Goal: Information Seeking & Learning: Learn about a topic

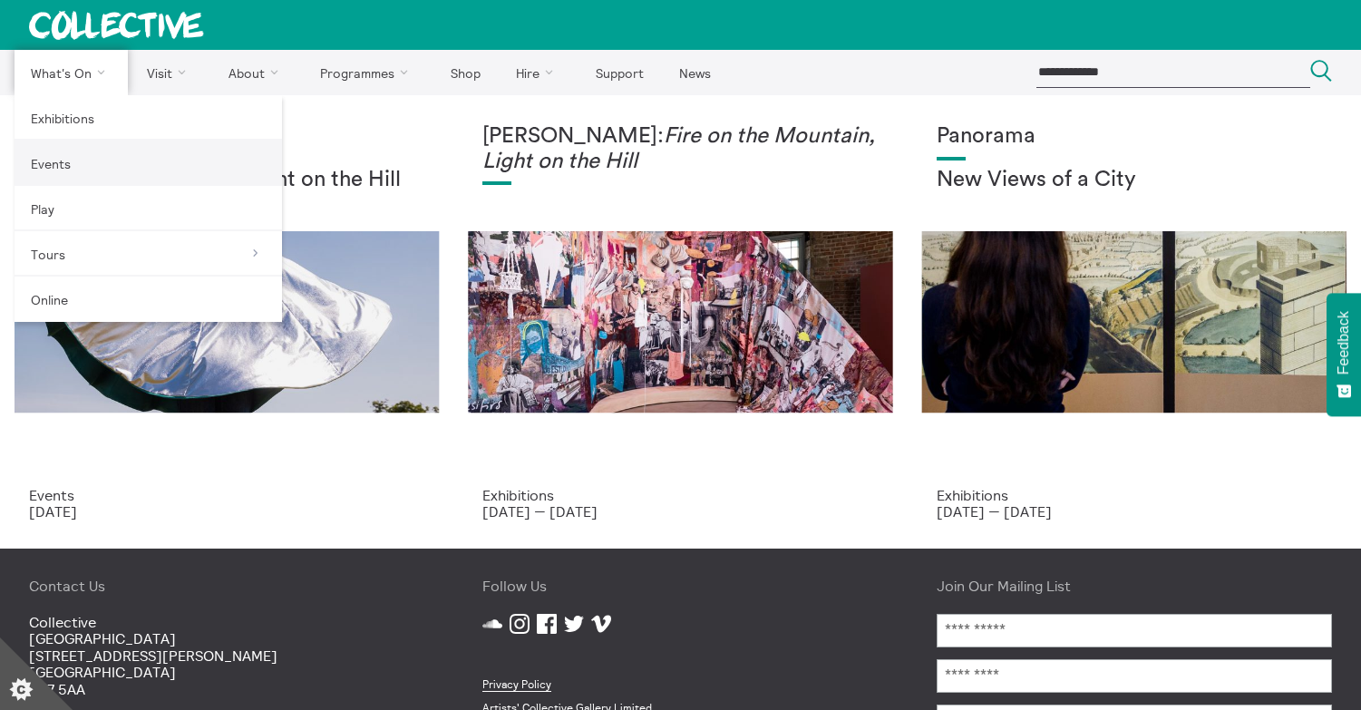
click at [73, 158] on link "Events" at bounding box center [148, 163] width 267 height 45
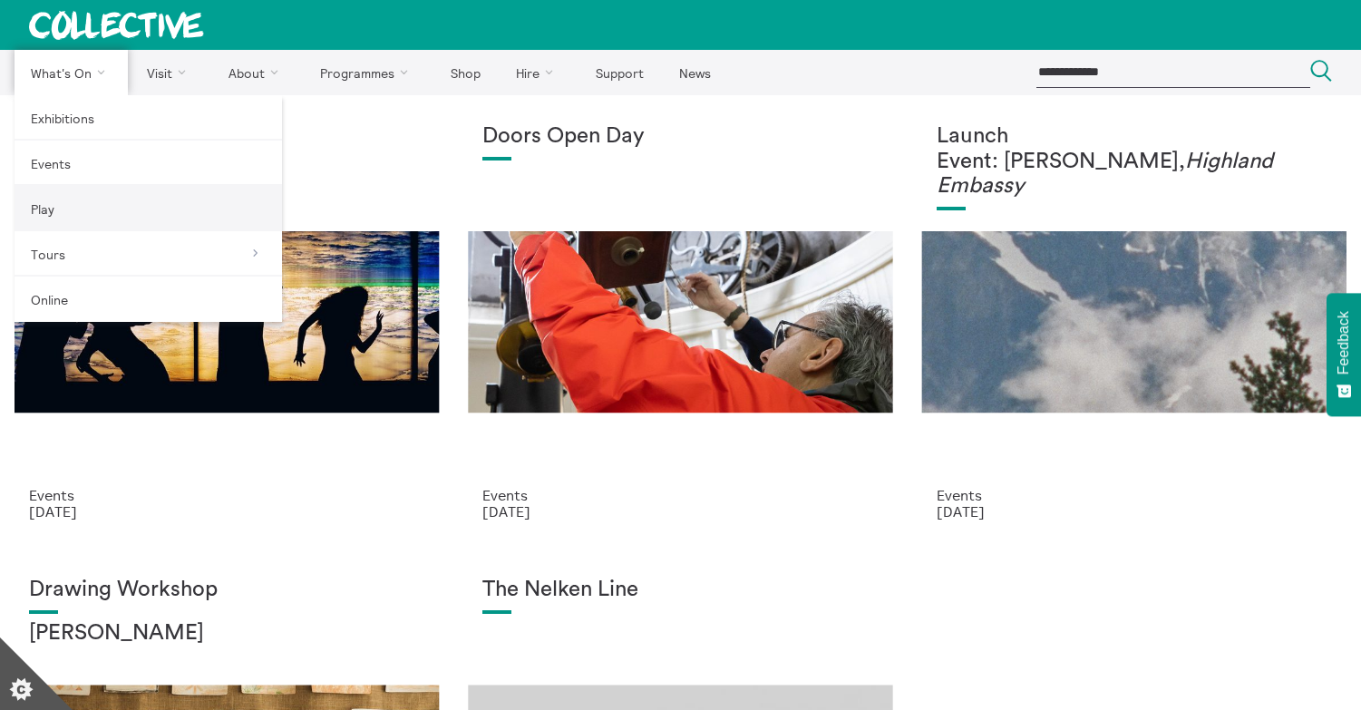
click at [44, 208] on link "Play" at bounding box center [148, 208] width 267 height 45
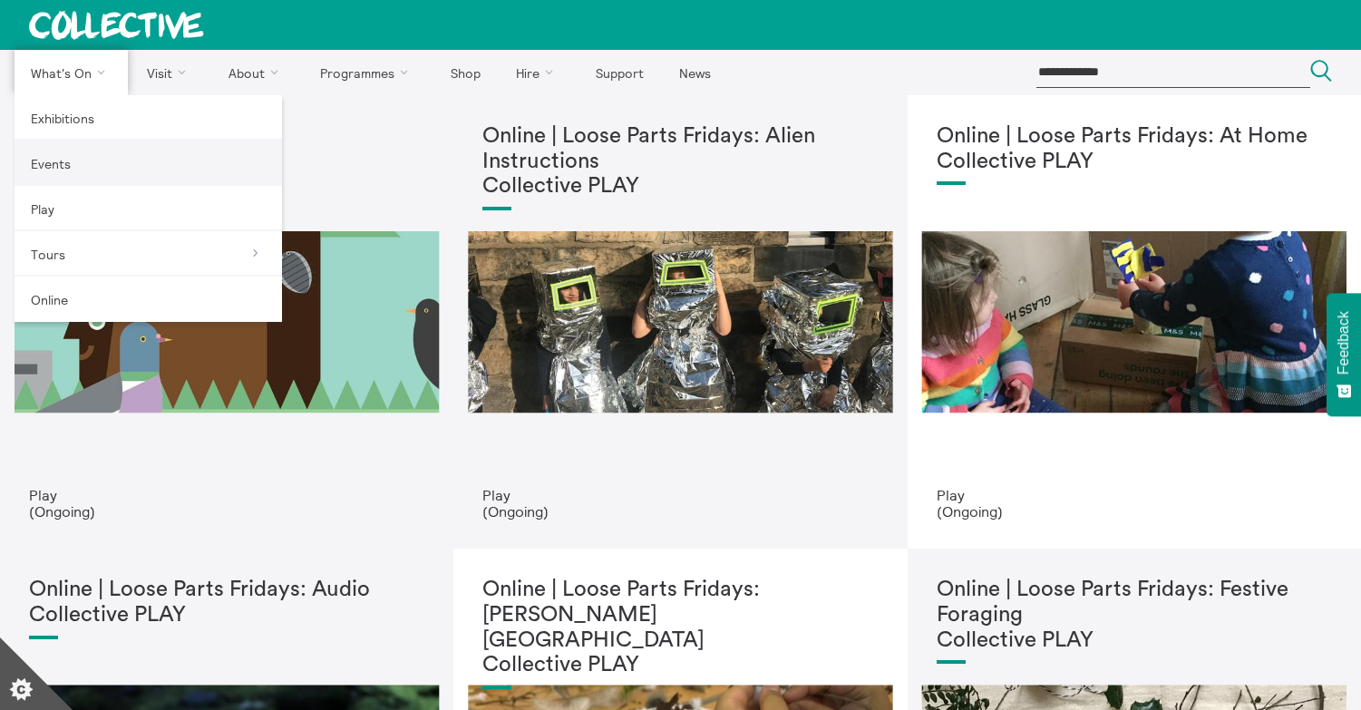
click at [51, 158] on link "Events" at bounding box center [148, 163] width 267 height 45
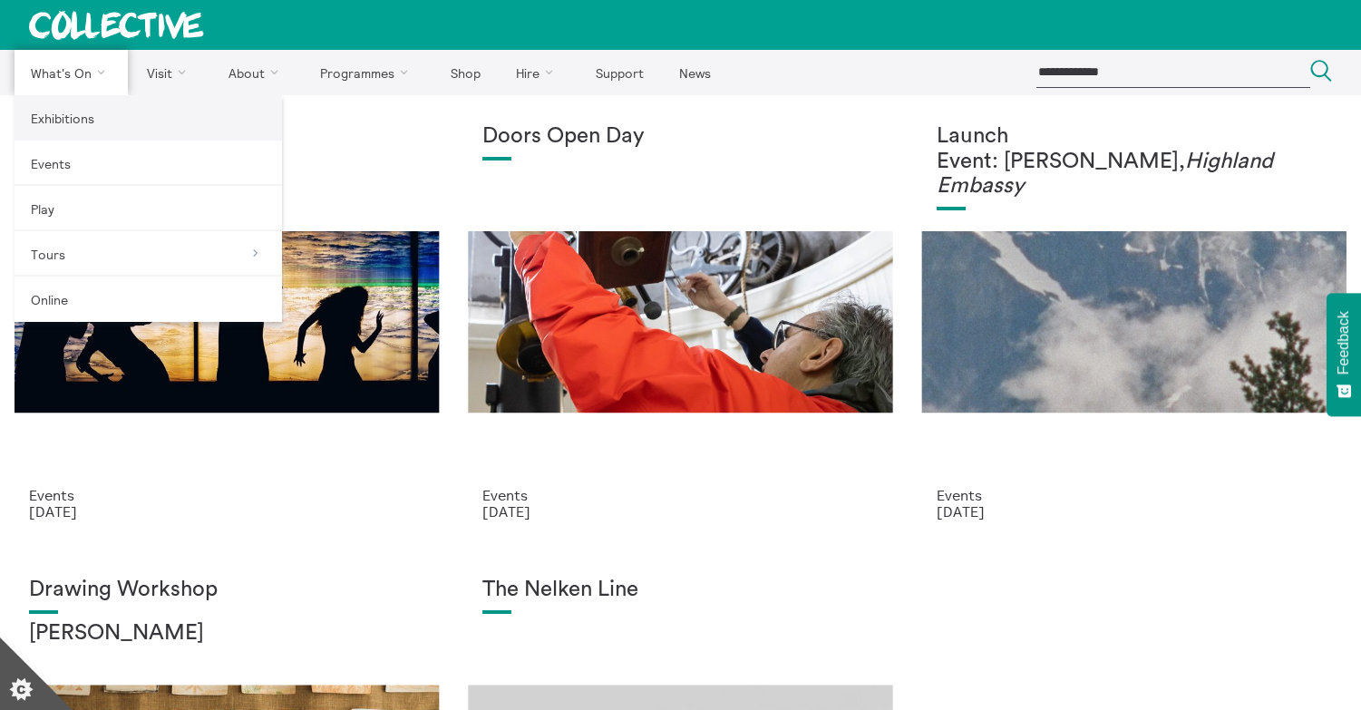
click at [69, 114] on link "Exhibitions" at bounding box center [148, 117] width 267 height 45
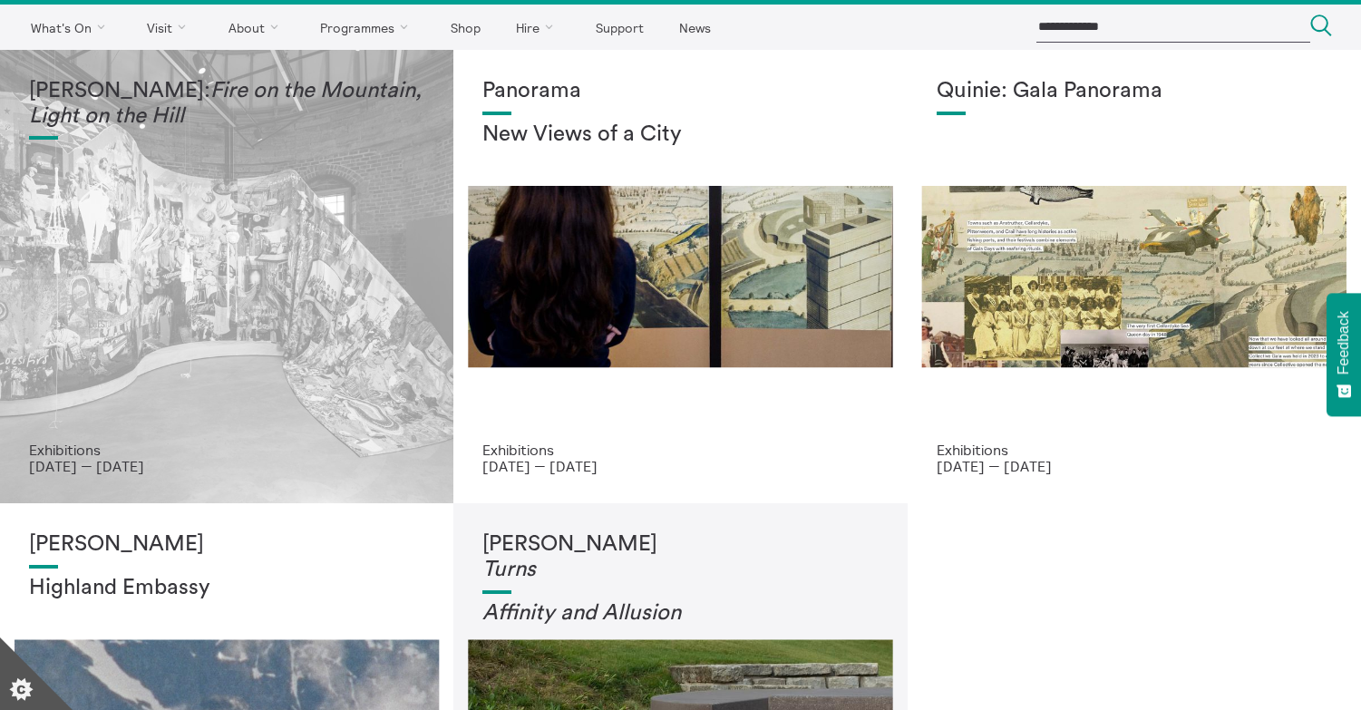
scroll to position [44, 0]
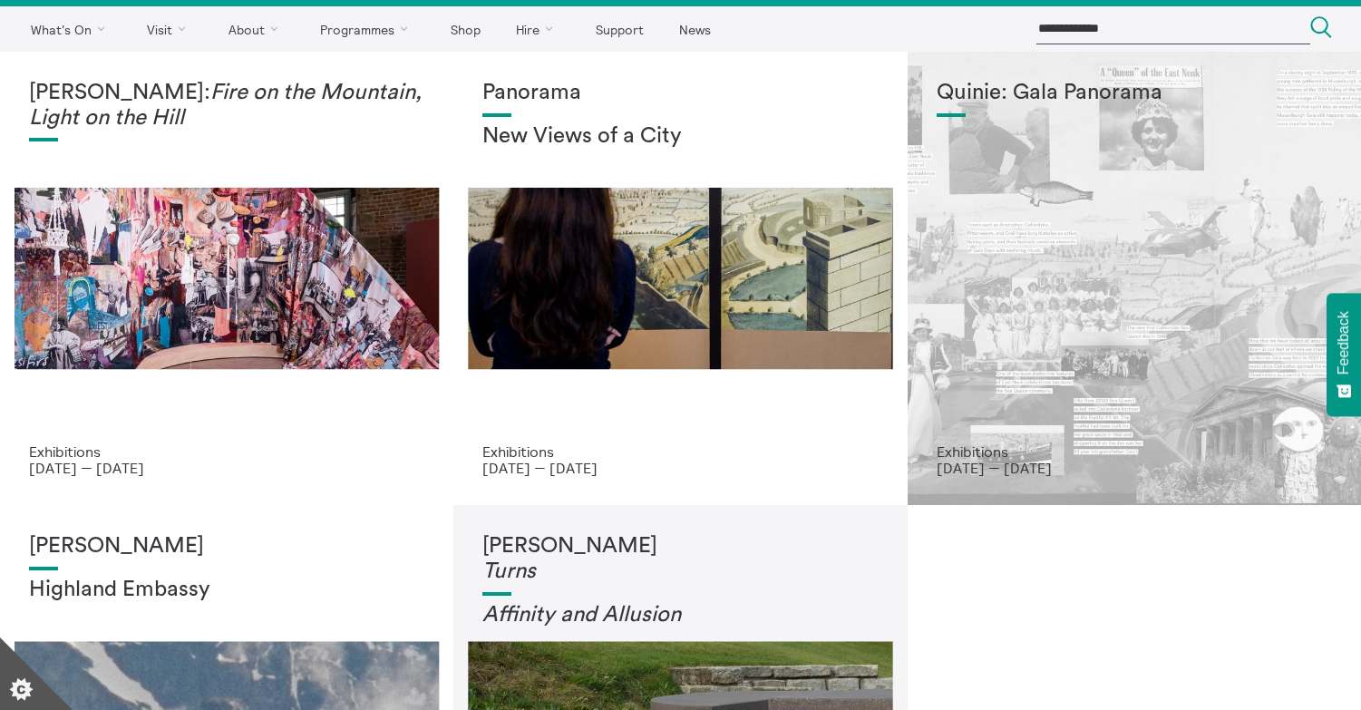
click at [1086, 294] on div "Quinie: Gala Panorama" at bounding box center [1134, 262] width 395 height 363
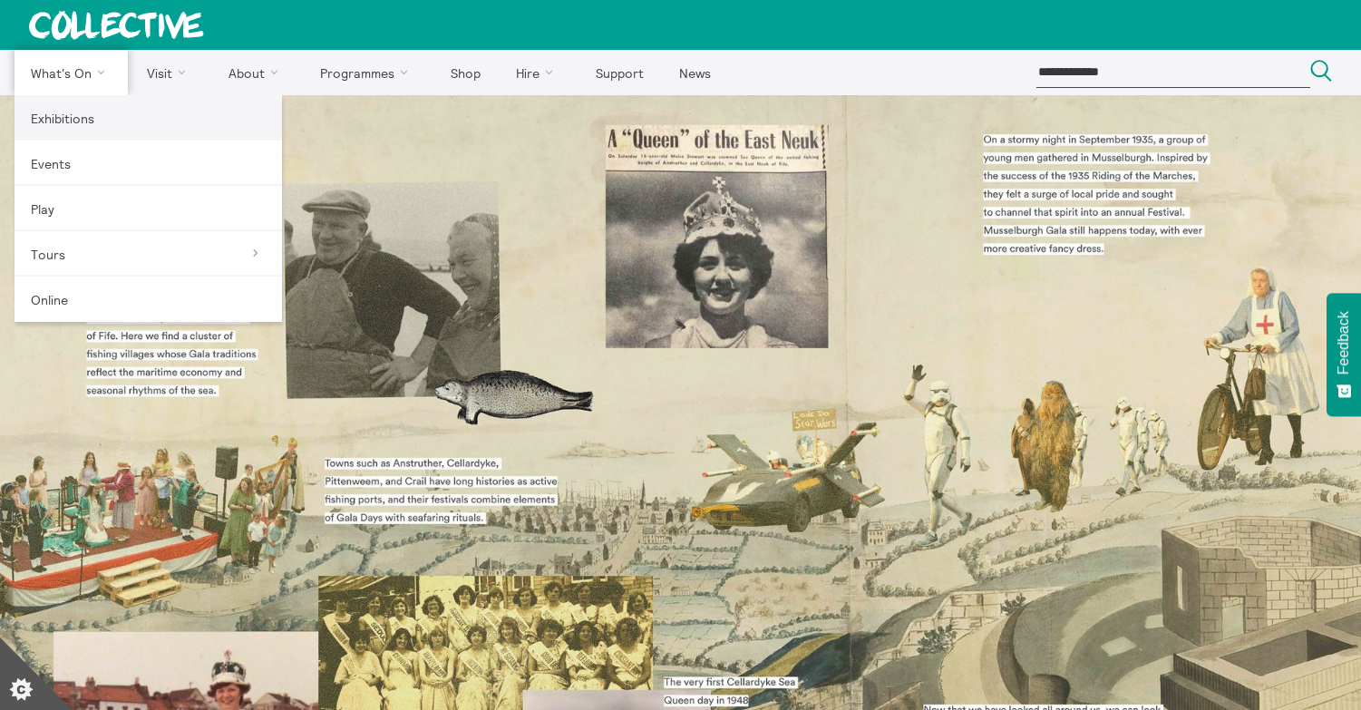
click at [72, 111] on link "Exhibitions" at bounding box center [148, 117] width 267 height 45
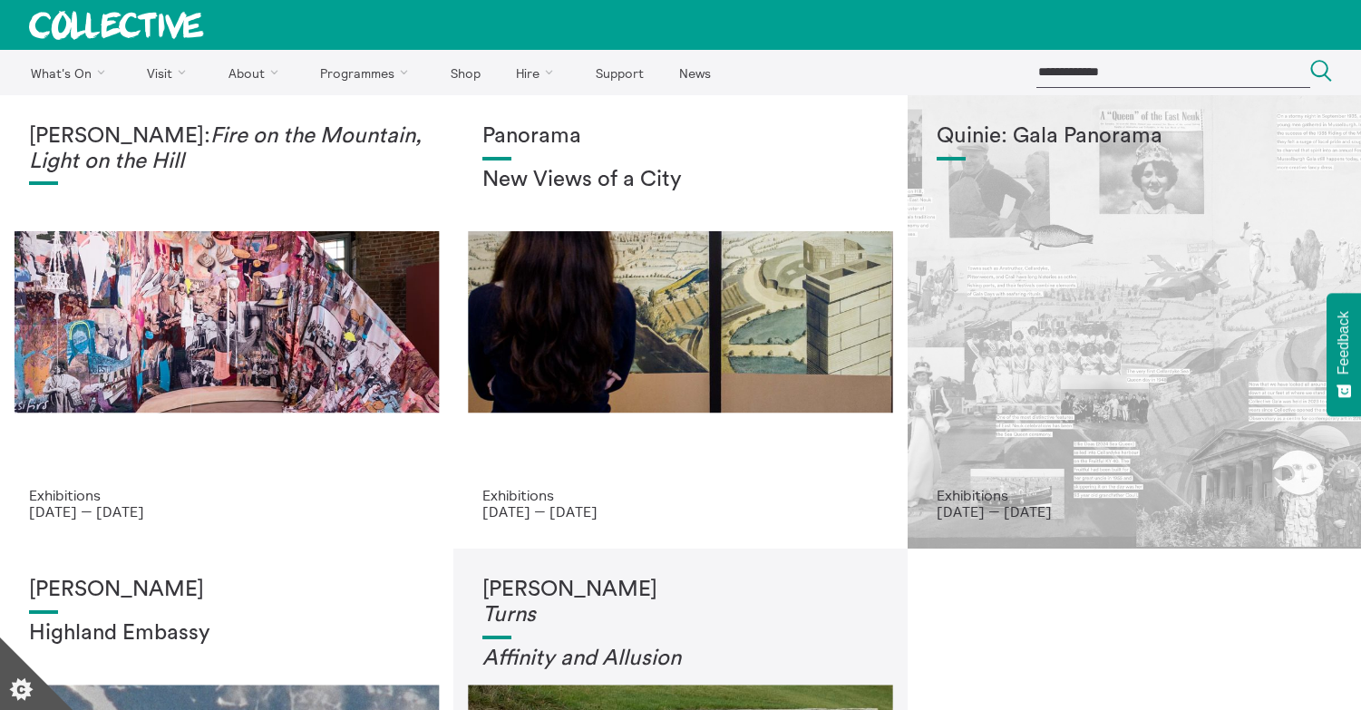
click at [1102, 297] on div "Quinie: Gala Panorama" at bounding box center [1134, 305] width 395 height 363
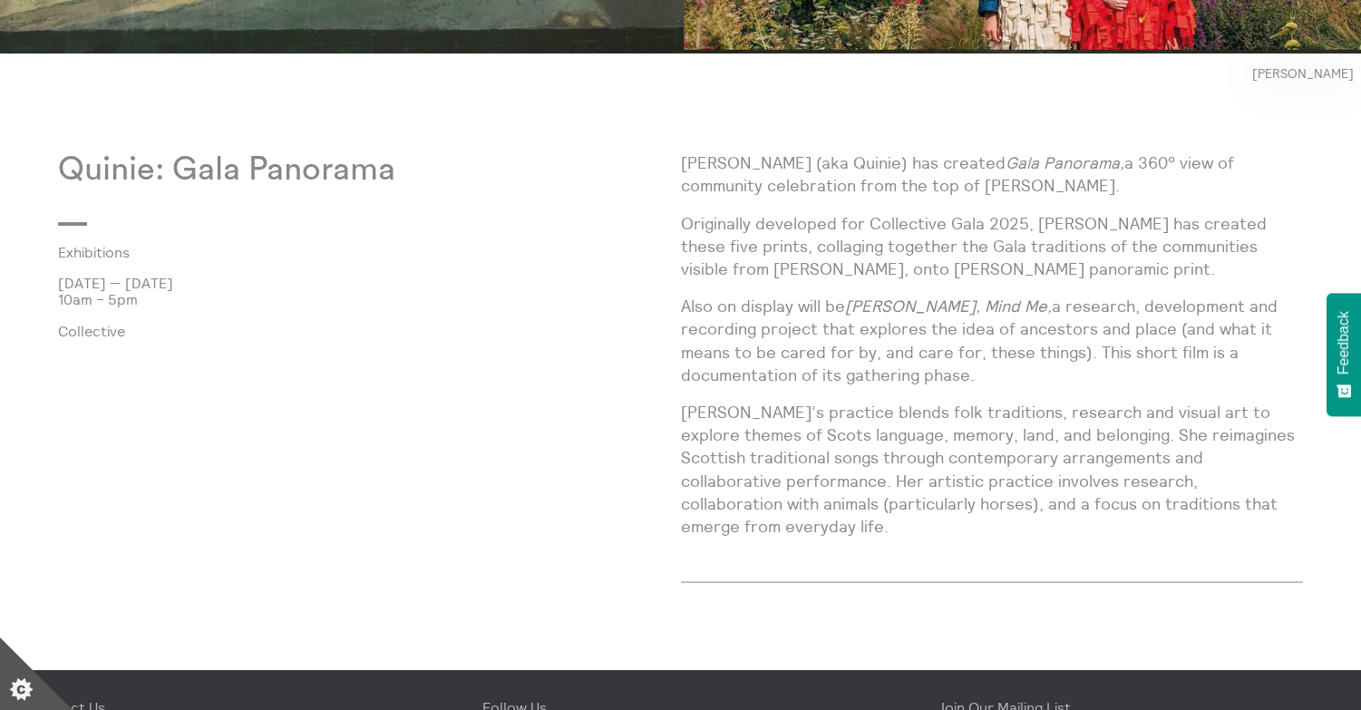
scroll to position [1007, 0]
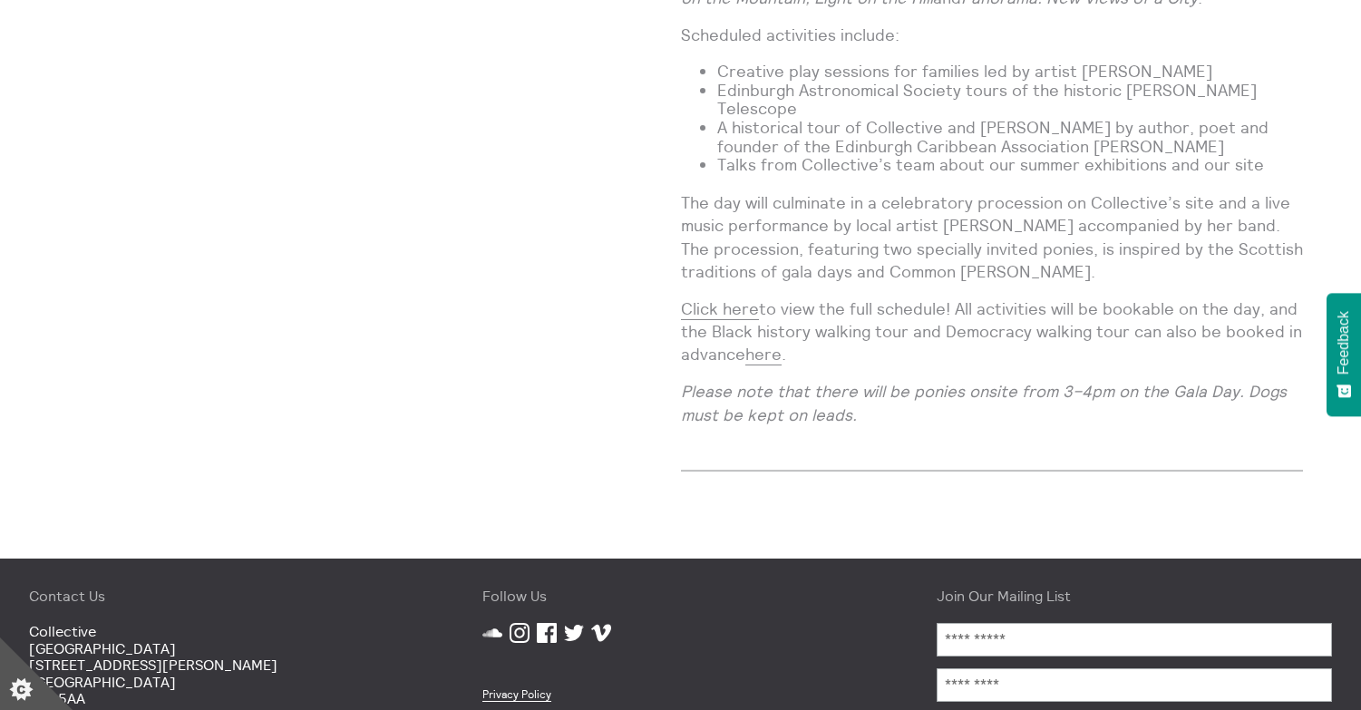
scroll to position [1733, 0]
click at [702, 297] on link "Click here" at bounding box center [720, 308] width 78 height 22
